Goal: Task Accomplishment & Management: Manage account settings

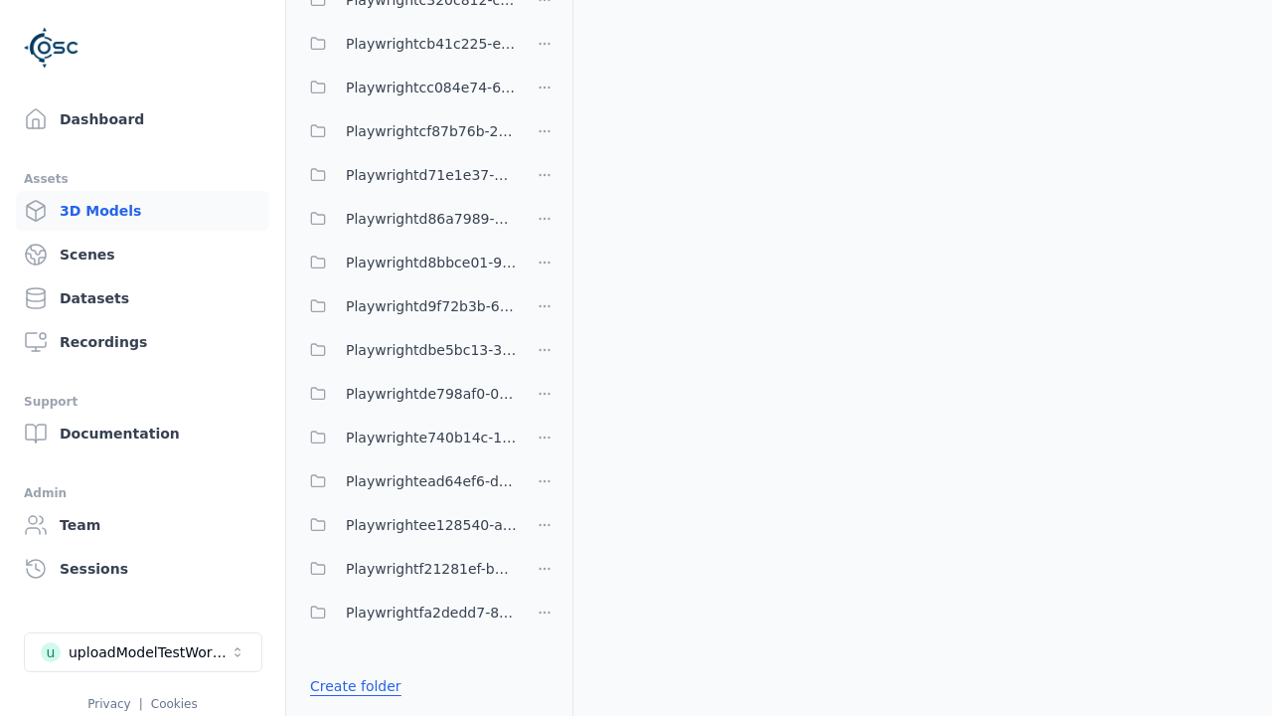
click at [350, 686] on link "Create folder" at bounding box center [355, 686] width 91 height 20
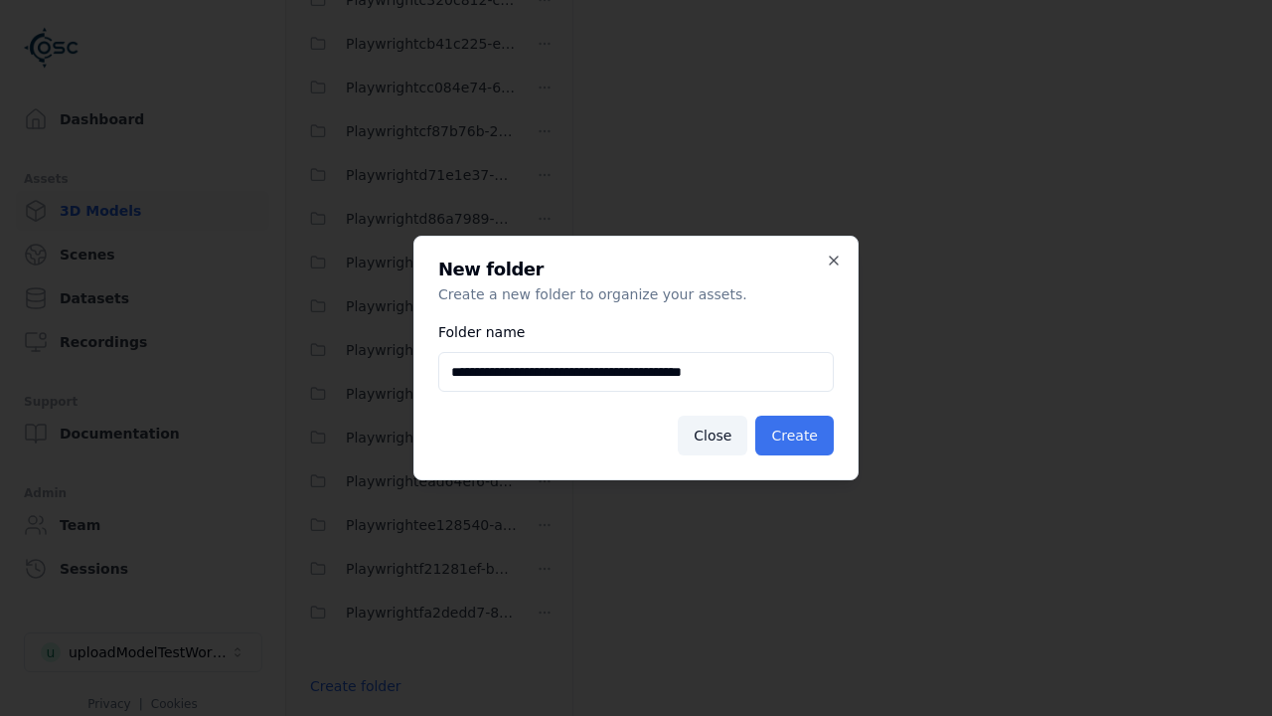
type input "**********"
click at [797, 435] on button "Create" at bounding box center [795, 436] width 79 height 40
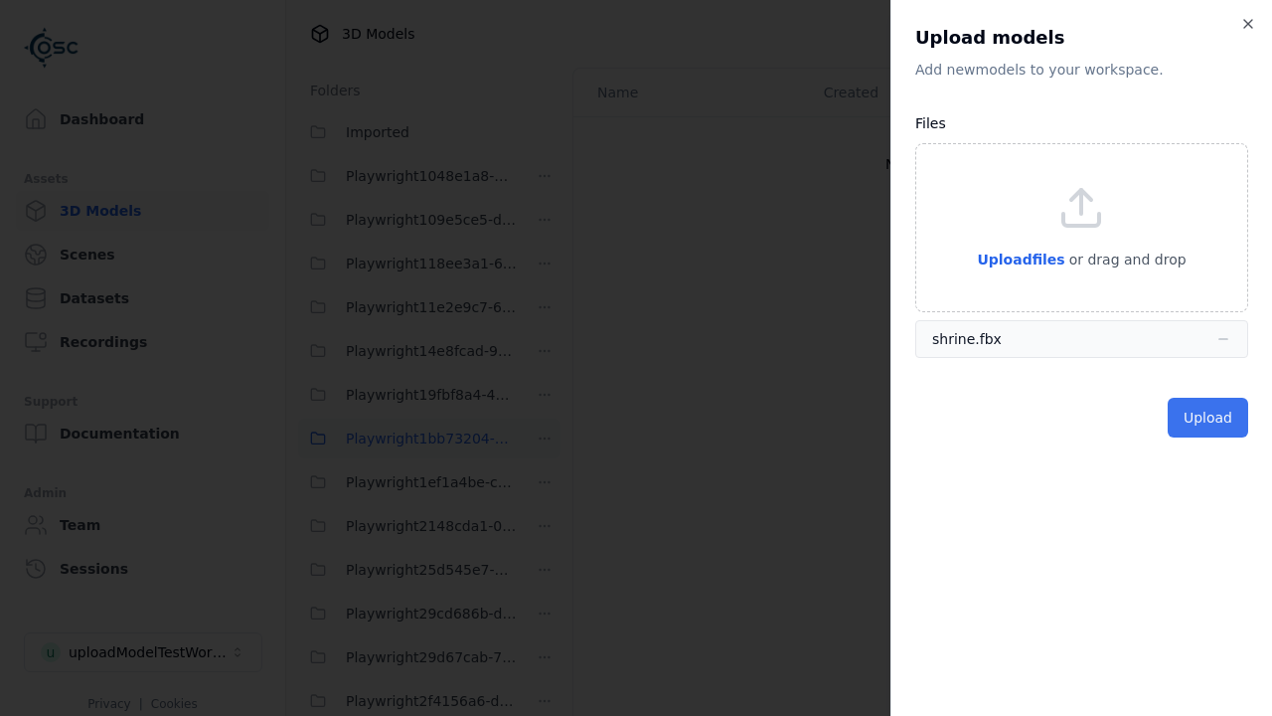
click at [1210, 418] on button "Upload" at bounding box center [1208, 418] width 81 height 40
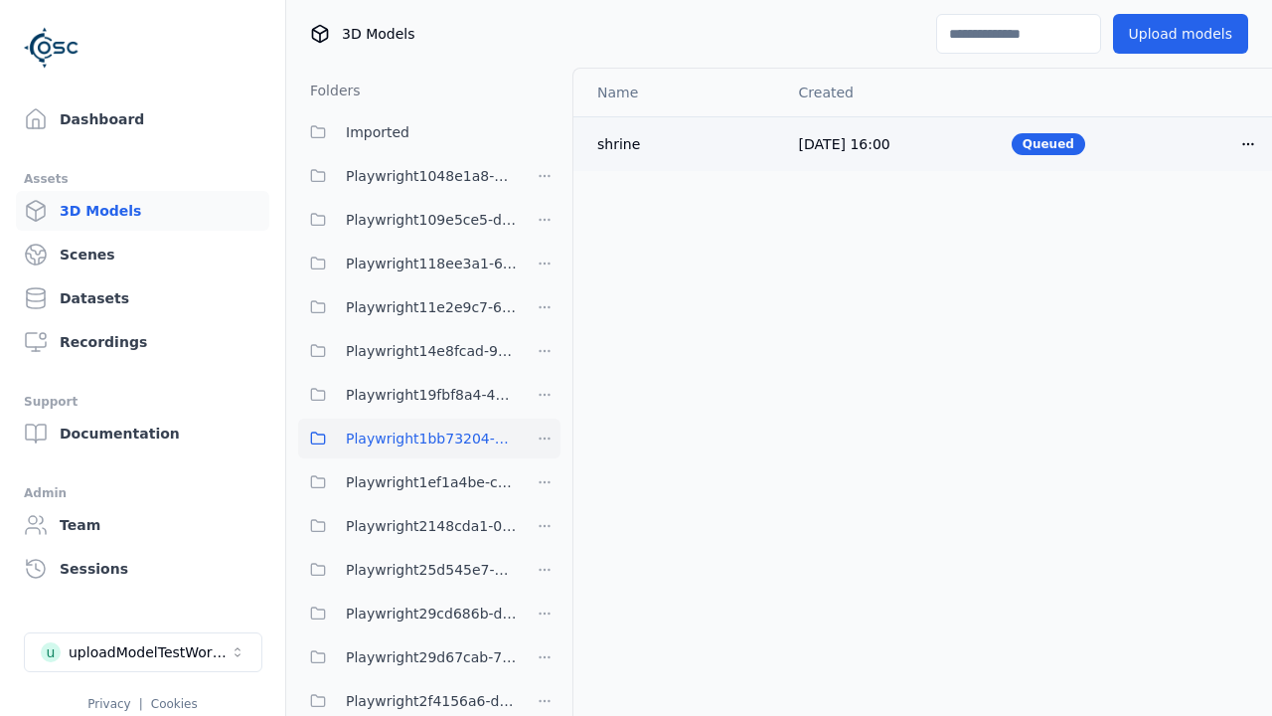
click at [1249, 143] on html "Support Dashboard Assets 3D Models Scenes Datasets Recordings Support Documenta…" at bounding box center [636, 358] width 1272 height 716
click at [1205, 220] on div "Delete" at bounding box center [1204, 221] width 117 height 32
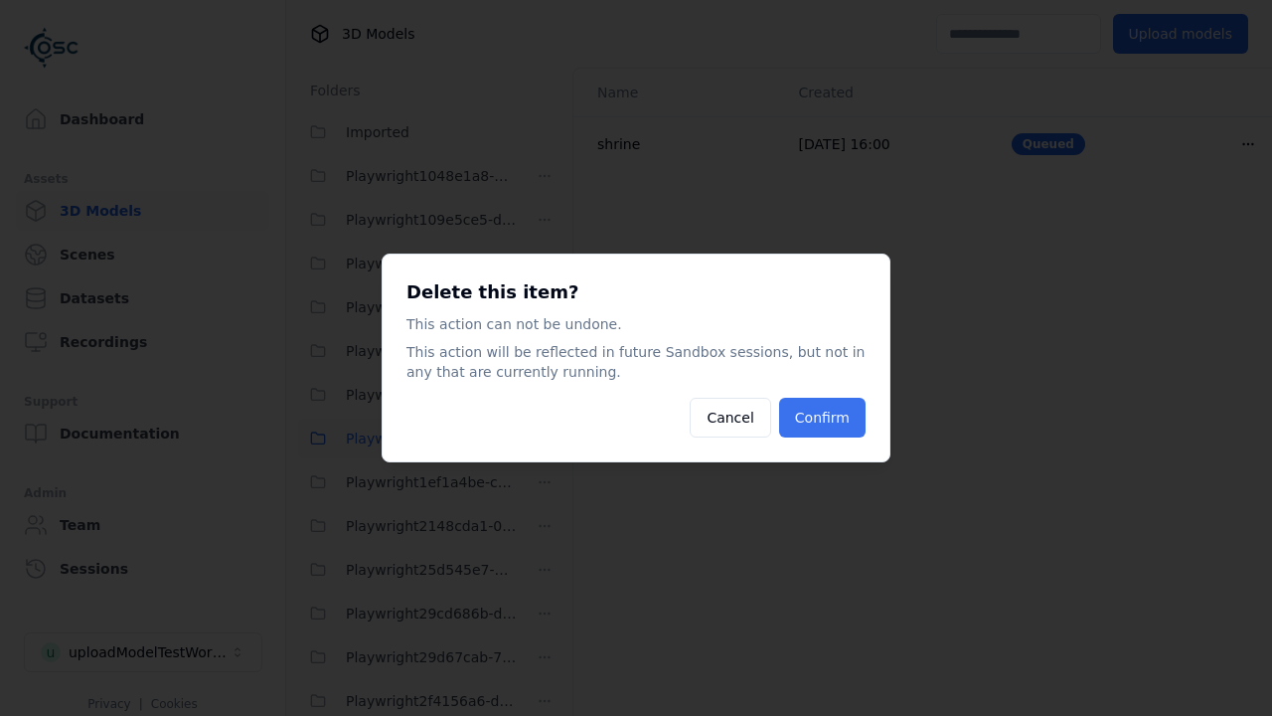
click at [825, 418] on button "Confirm" at bounding box center [822, 418] width 86 height 40
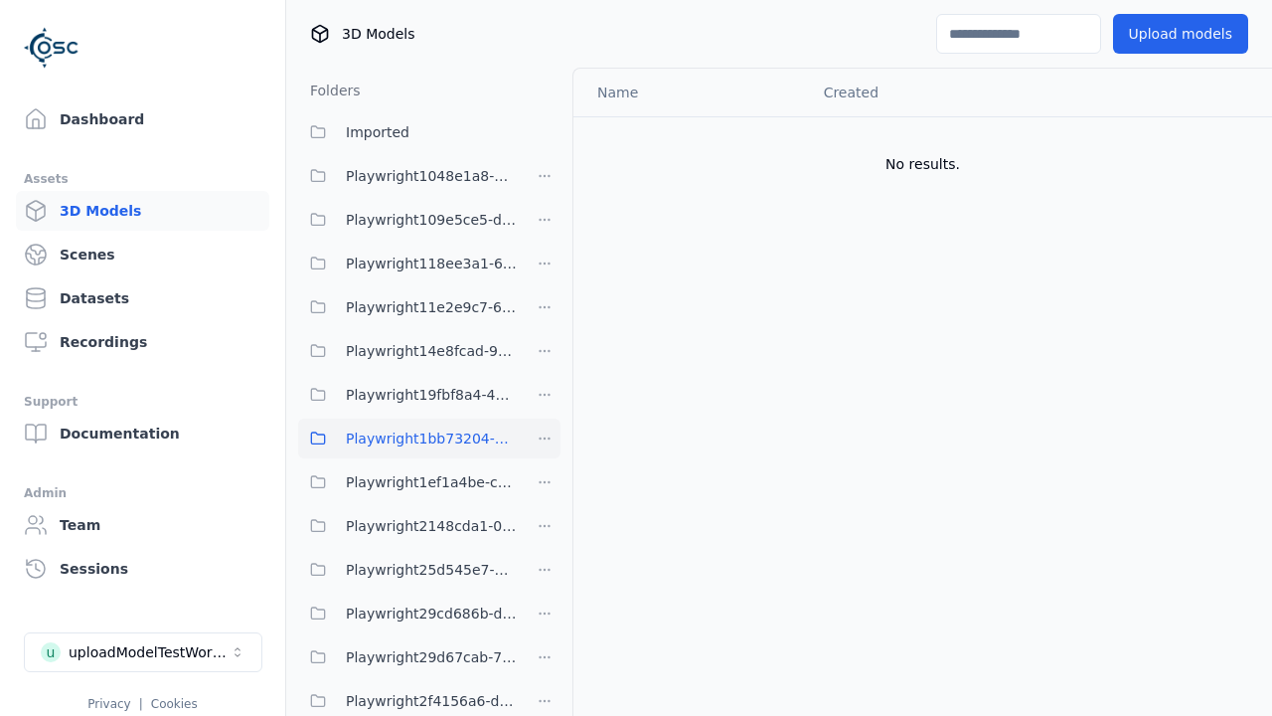
click at [545, 438] on html "Support Dashboard Assets 3D Models Scenes Datasets Recordings Support Documenta…" at bounding box center [636, 358] width 1272 height 716
